Goal: Information Seeking & Learning: Learn about a topic

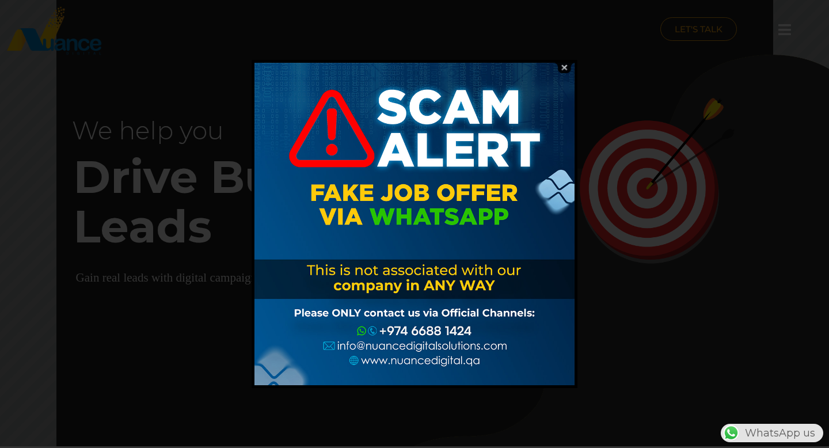
click at [566, 67] on img at bounding box center [564, 67] width 22 height 11
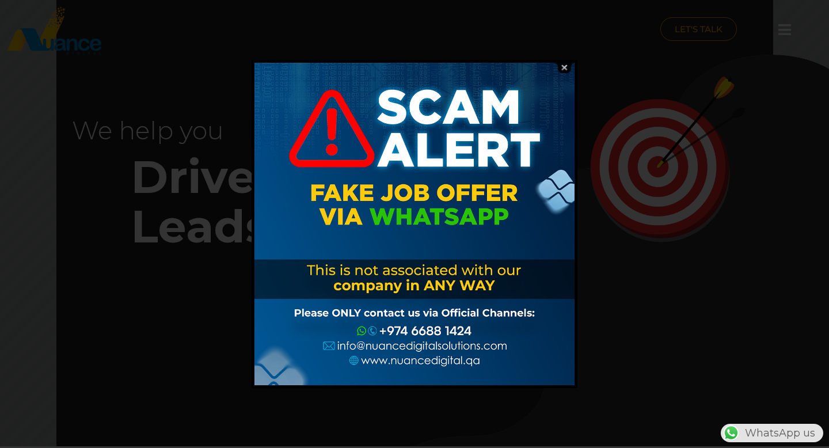
click at [568, 69] on img at bounding box center [564, 67] width 22 height 11
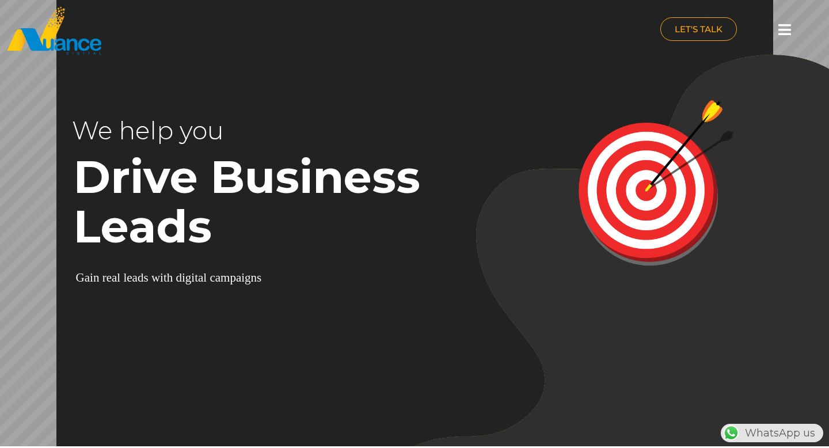
click at [786, 31] on icon at bounding box center [785, 29] width 13 height 14
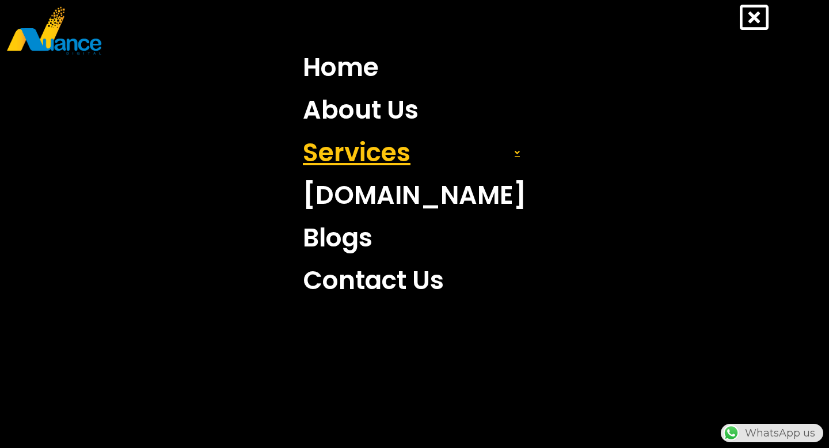
click at [382, 159] on link "Services" at bounding box center [414, 152] width 241 height 43
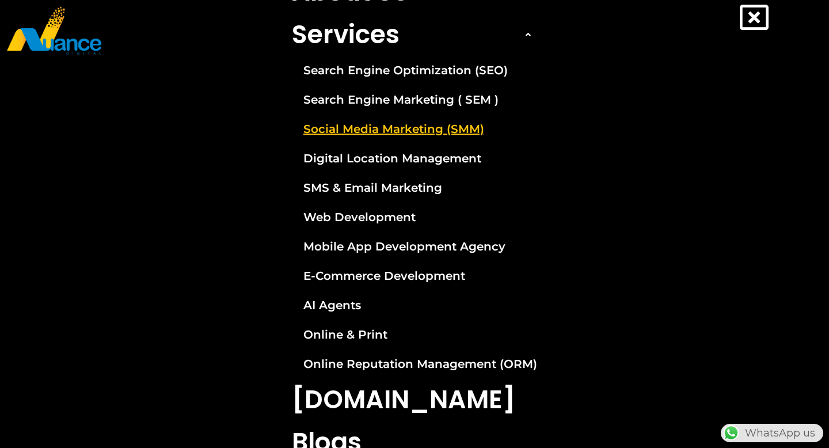
scroll to position [147, 0]
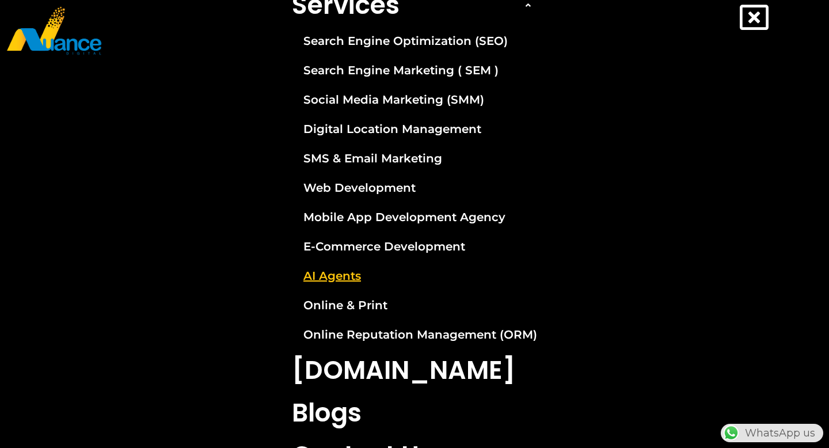
click at [345, 278] on link "AI Agents" at bounding box center [414, 275] width 263 height 29
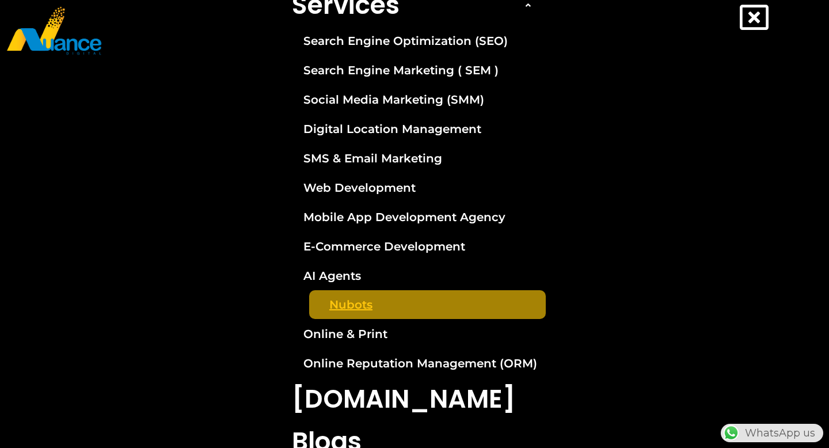
click at [354, 303] on link "Nubots" at bounding box center [427, 304] width 237 height 29
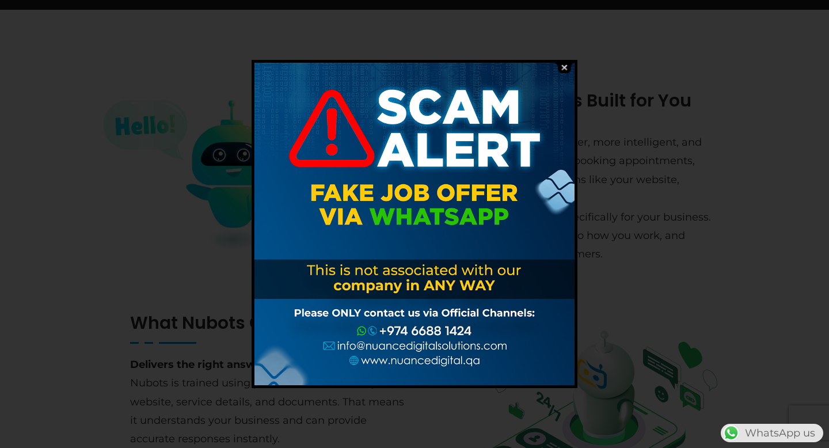
scroll to position [161, 0]
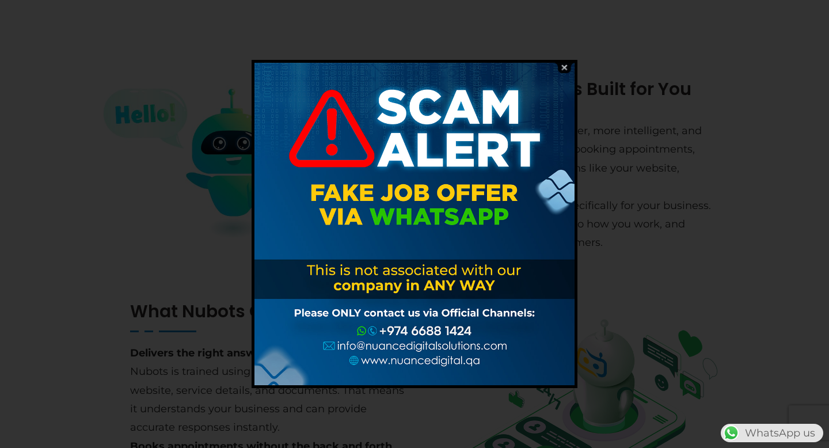
click at [565, 63] on img at bounding box center [564, 67] width 22 height 11
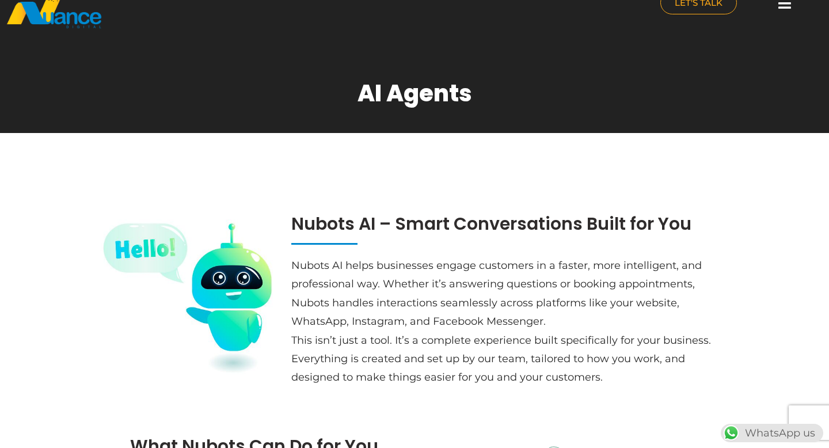
scroll to position [0, 0]
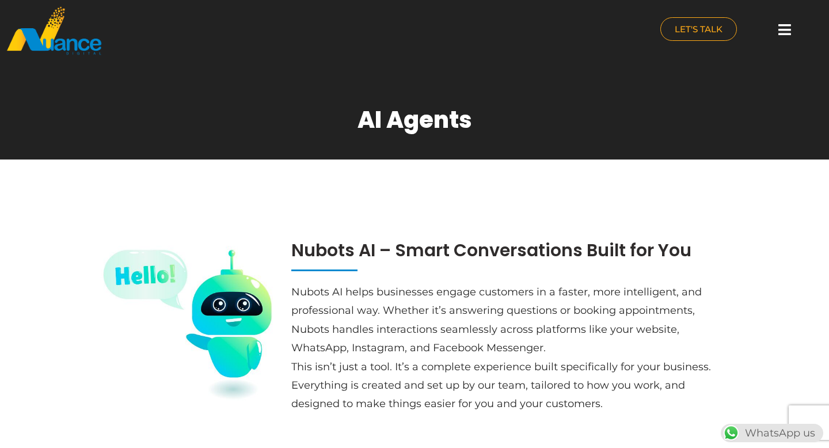
click at [788, 30] on icon at bounding box center [785, 29] width 13 height 14
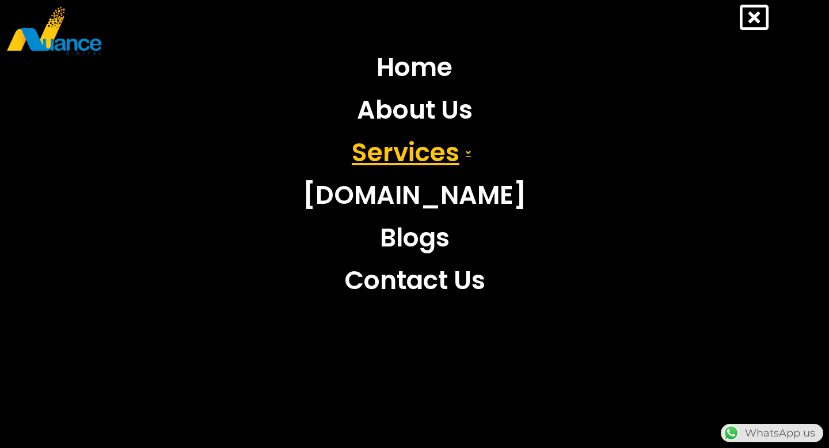
click at [447, 160] on link "Services" at bounding box center [414, 152] width 241 height 43
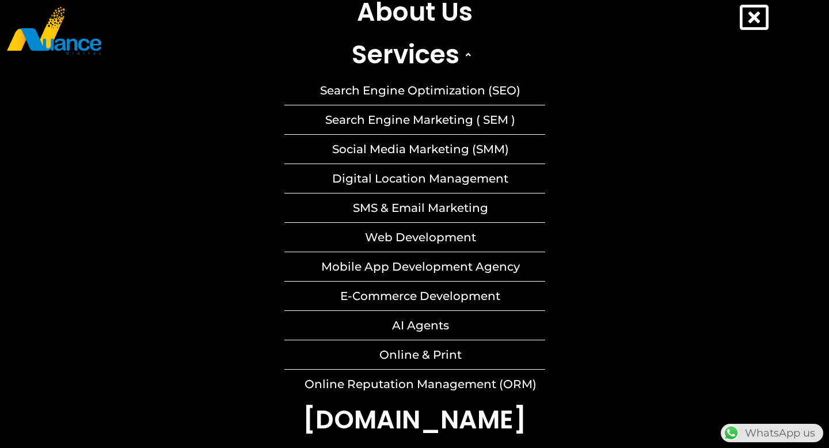
scroll to position [142, 0]
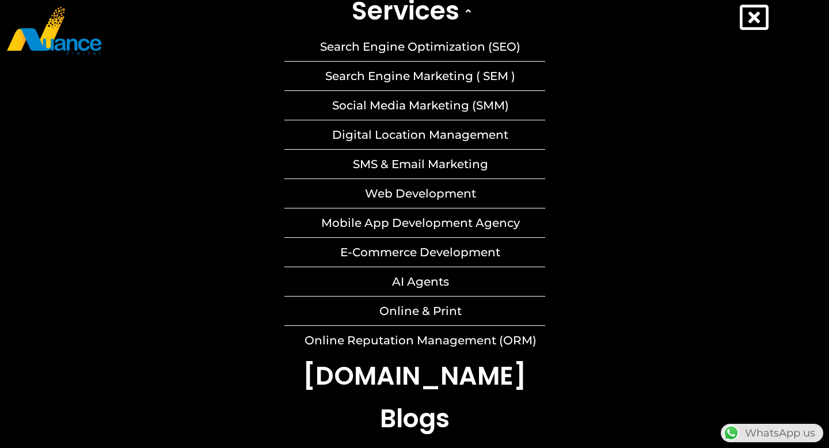
click at [612, 248] on nav "Home About Us Services Search Engine Optimization (SEO) Search Engine Marketing…" at bounding box center [414, 193] width 795 height 578
click at [412, 279] on link "AI Agents" at bounding box center [414, 281] width 261 height 29
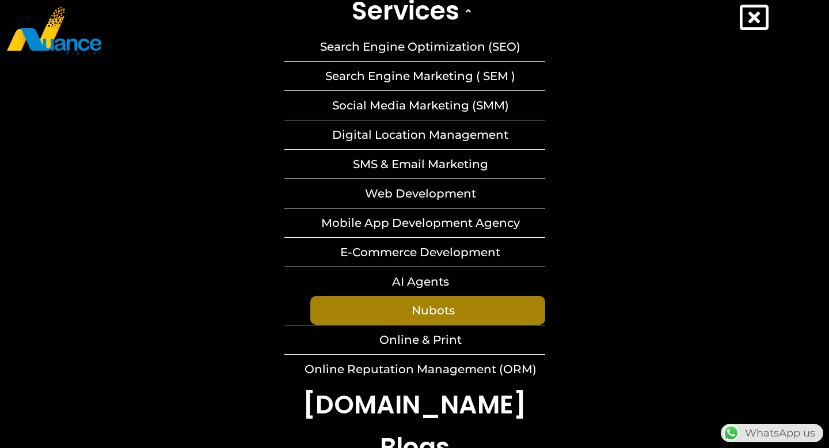
click at [425, 280] on link "AI Agents" at bounding box center [414, 281] width 261 height 29
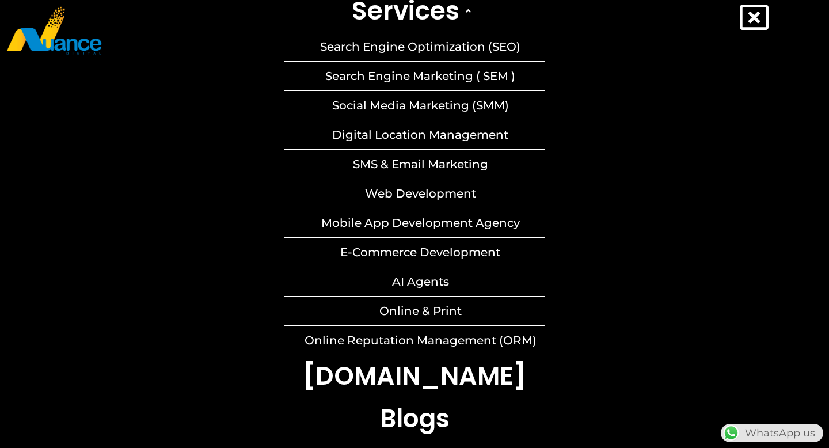
click at [425, 280] on link "AI Agents" at bounding box center [414, 281] width 261 height 29
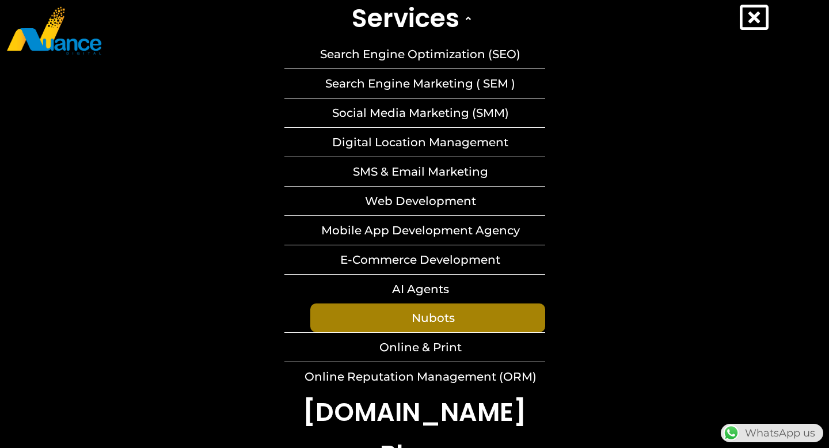
scroll to position [222, 0]
